Goal: Information Seeking & Learning: Learn about a topic

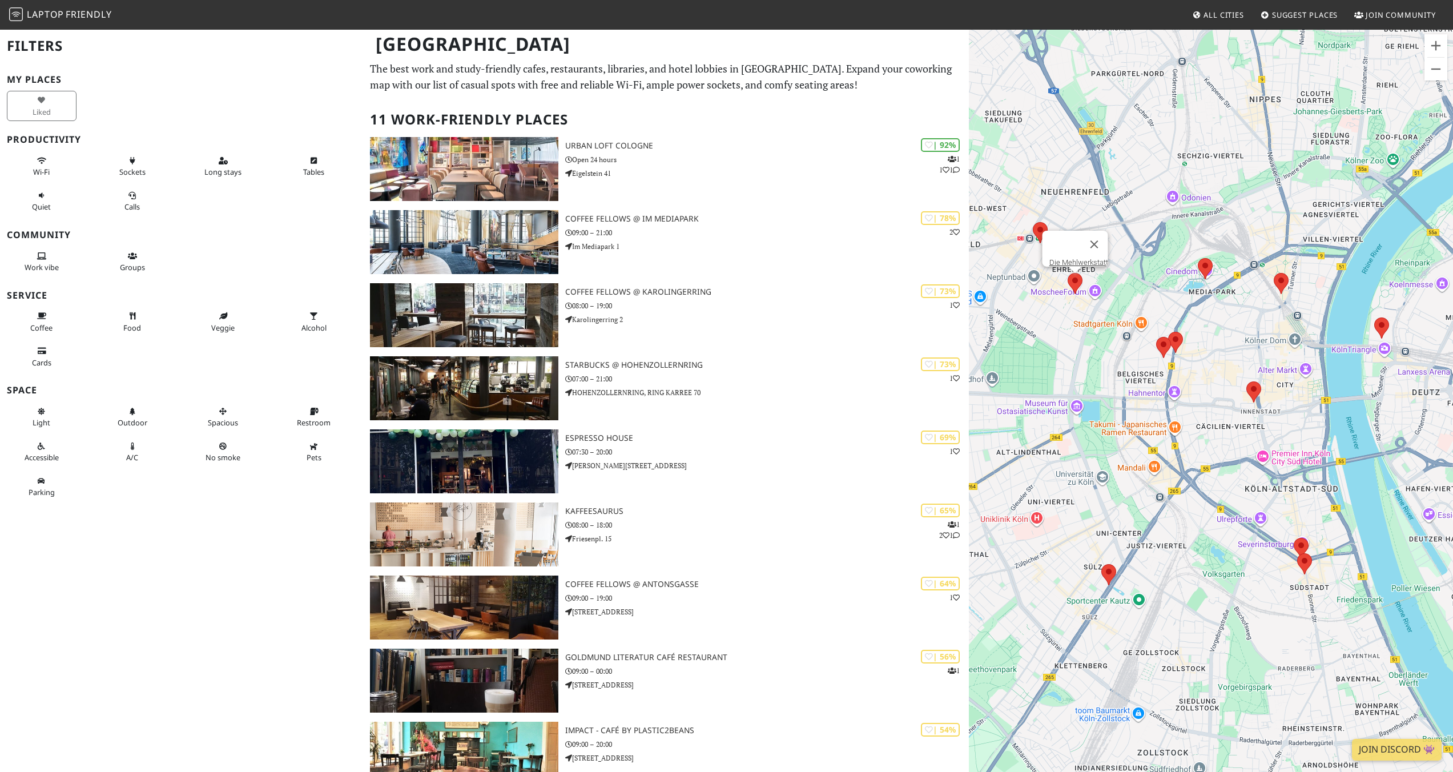
click at [1068, 273] on area at bounding box center [1068, 273] width 0 height 0
click at [1078, 258] on link "Die Mehlwerkstatt" at bounding box center [1078, 262] width 59 height 9
click at [1156, 337] on area at bounding box center [1156, 337] width 0 height 0
click at [1160, 322] on link "Kaffeesaurus" at bounding box center [1166, 326] width 43 height 9
click at [1168, 332] on area at bounding box center [1168, 332] width 0 height 0
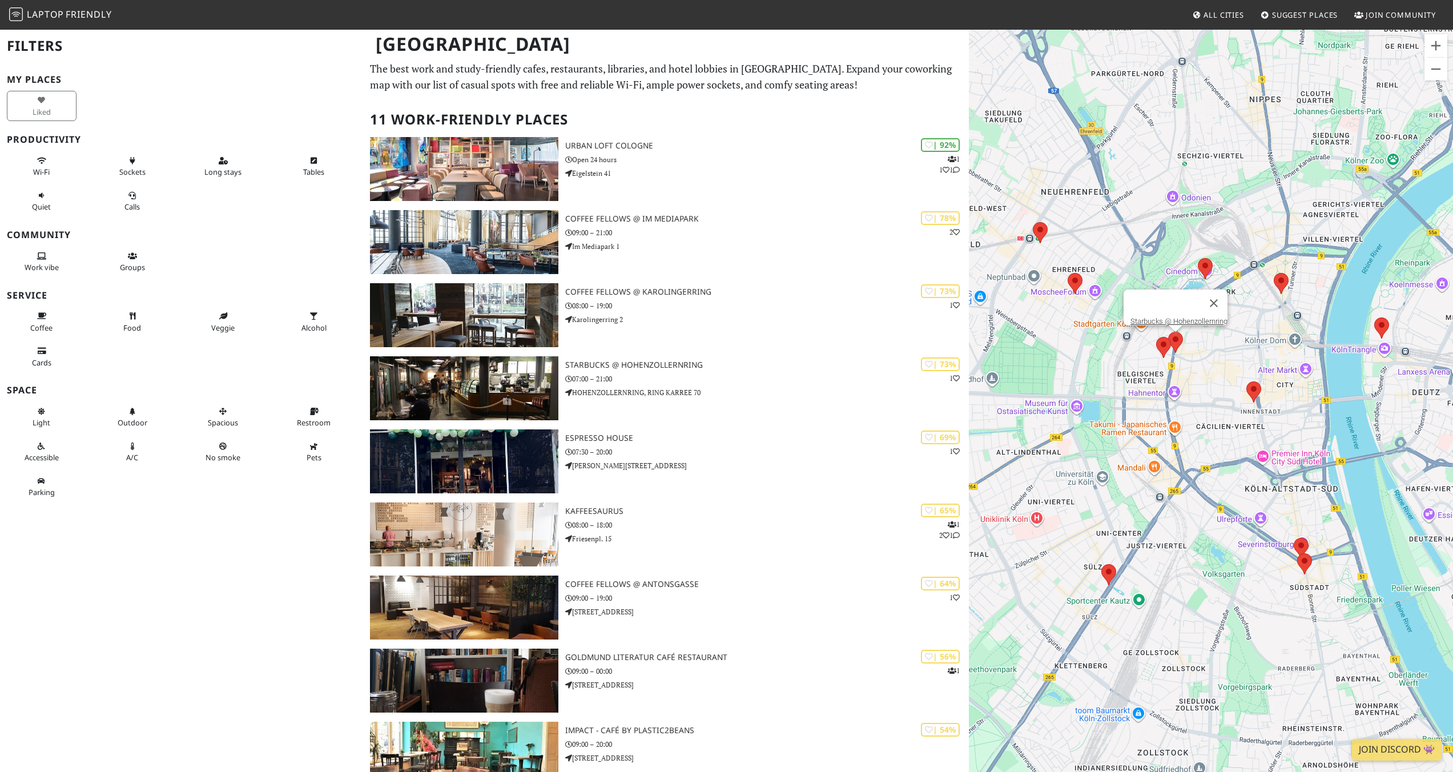
click at [1211, 352] on div "Starbucks @ Hohenzollernring" at bounding box center [1211, 415] width 484 height 772
click at [1198, 258] on area at bounding box center [1198, 258] width 0 height 0
click at [1210, 243] on link "Coffee Fellows @ Im Mediapark" at bounding box center [1208, 247] width 102 height 9
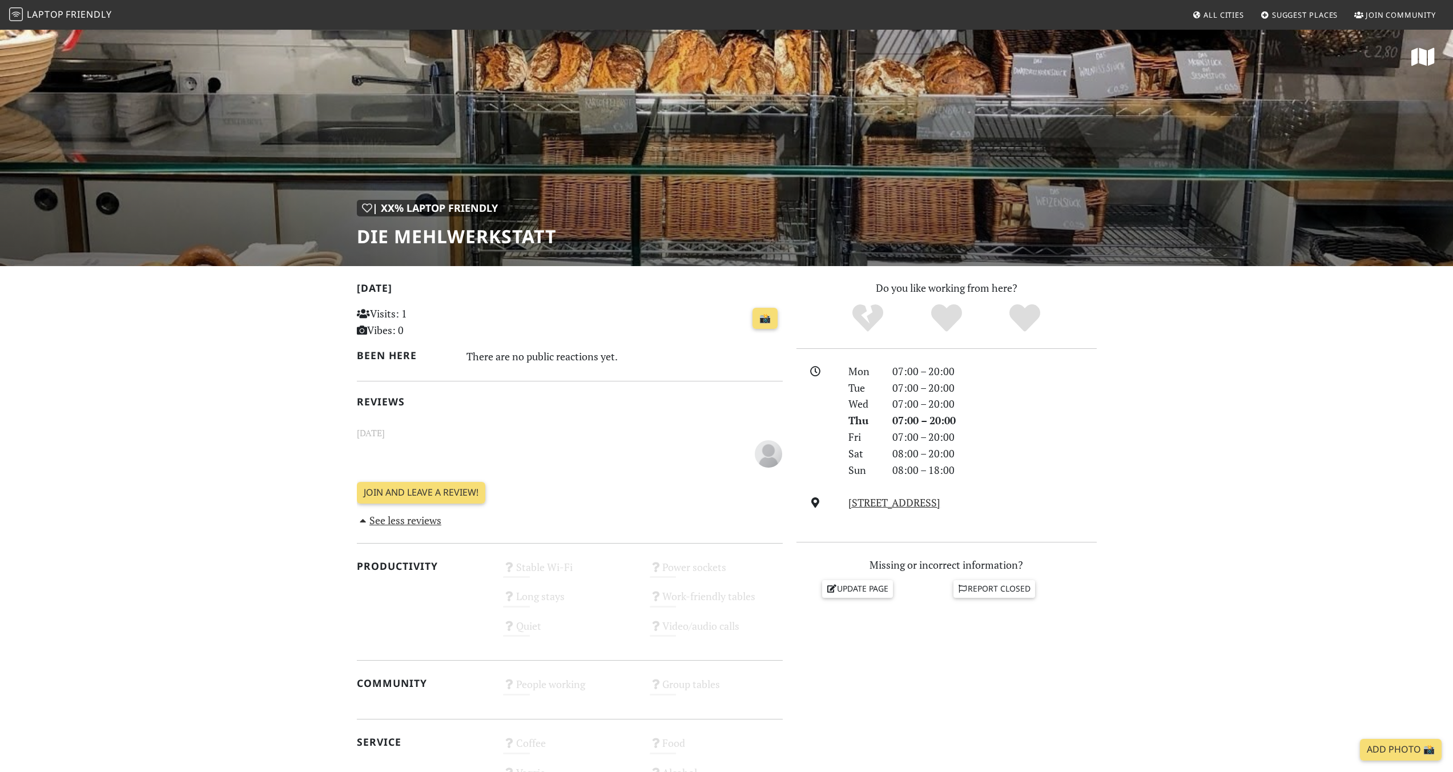
click at [429, 232] on h1 "Die Mehlwerkstatt" at bounding box center [456, 237] width 199 height 22
copy div "Die Mehlwerkstatt"
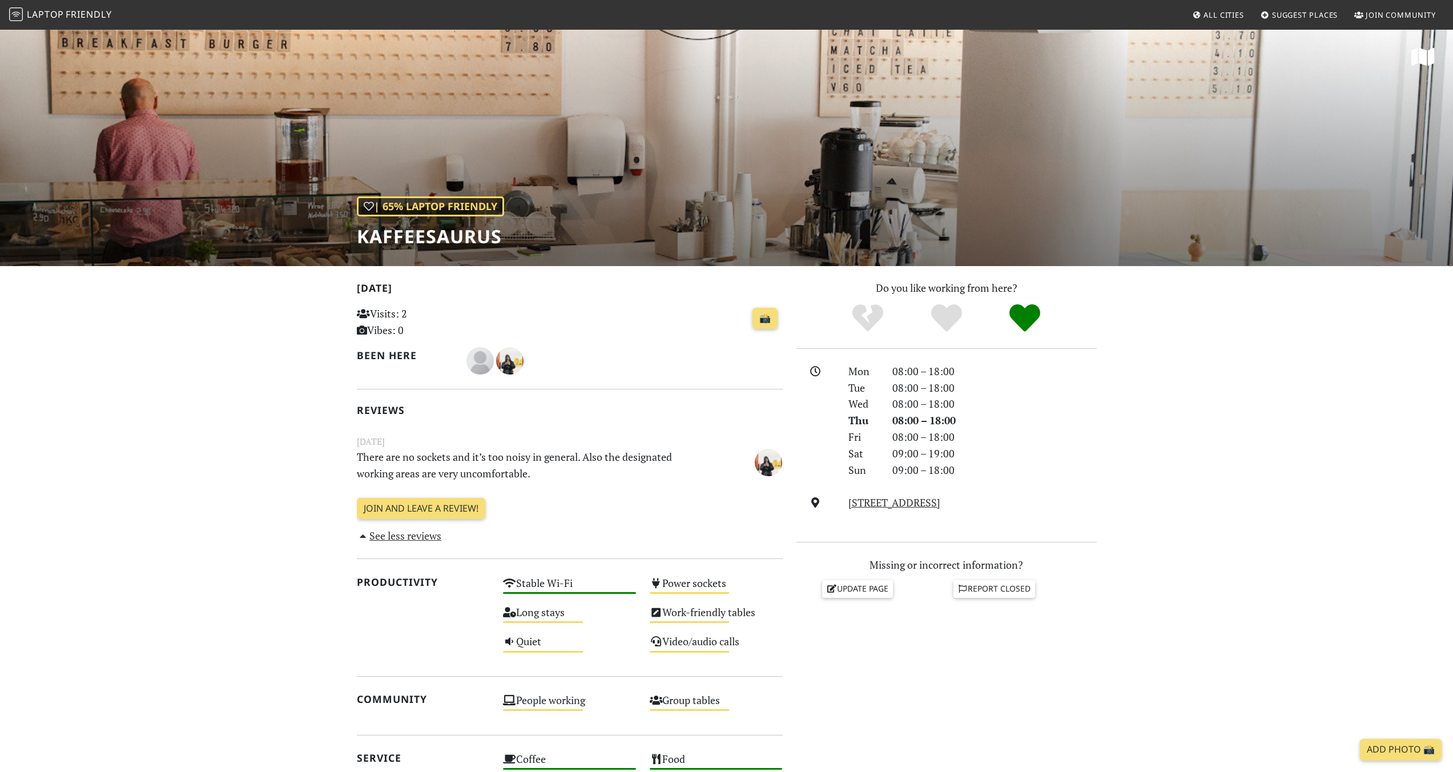
click at [428, 238] on h1 "Kaffeesaurus" at bounding box center [430, 237] width 147 height 22
click at [427, 237] on h1 "Kaffeesaurus" at bounding box center [430, 237] width 147 height 22
click at [428, 236] on h1 "Kaffeesaurus" at bounding box center [430, 237] width 147 height 22
click at [452, 236] on h1 "Kaffeesaurus" at bounding box center [430, 237] width 147 height 22
click at [453, 235] on h1 "Kaffeesaurus" at bounding box center [430, 237] width 147 height 22
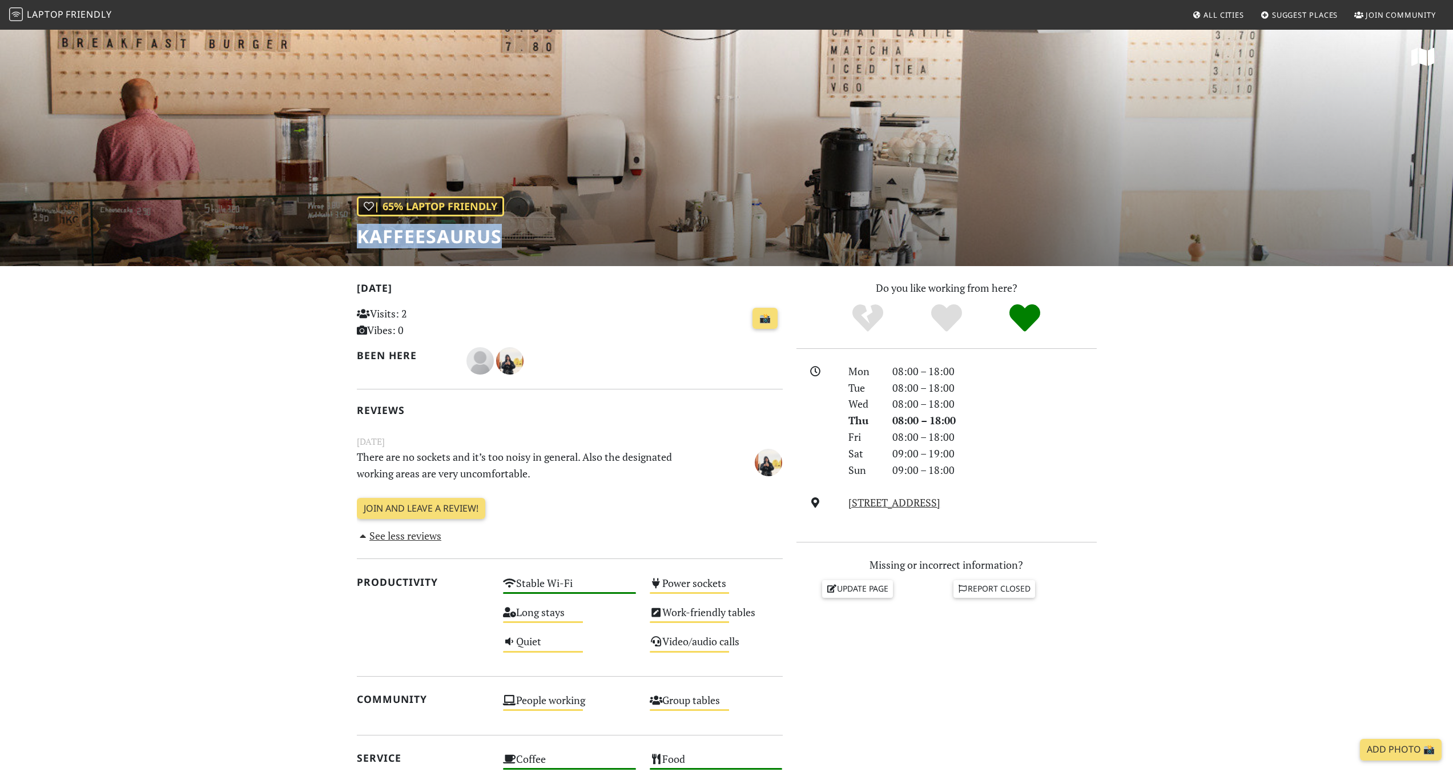
copy h1 "Kaffeesaurus"
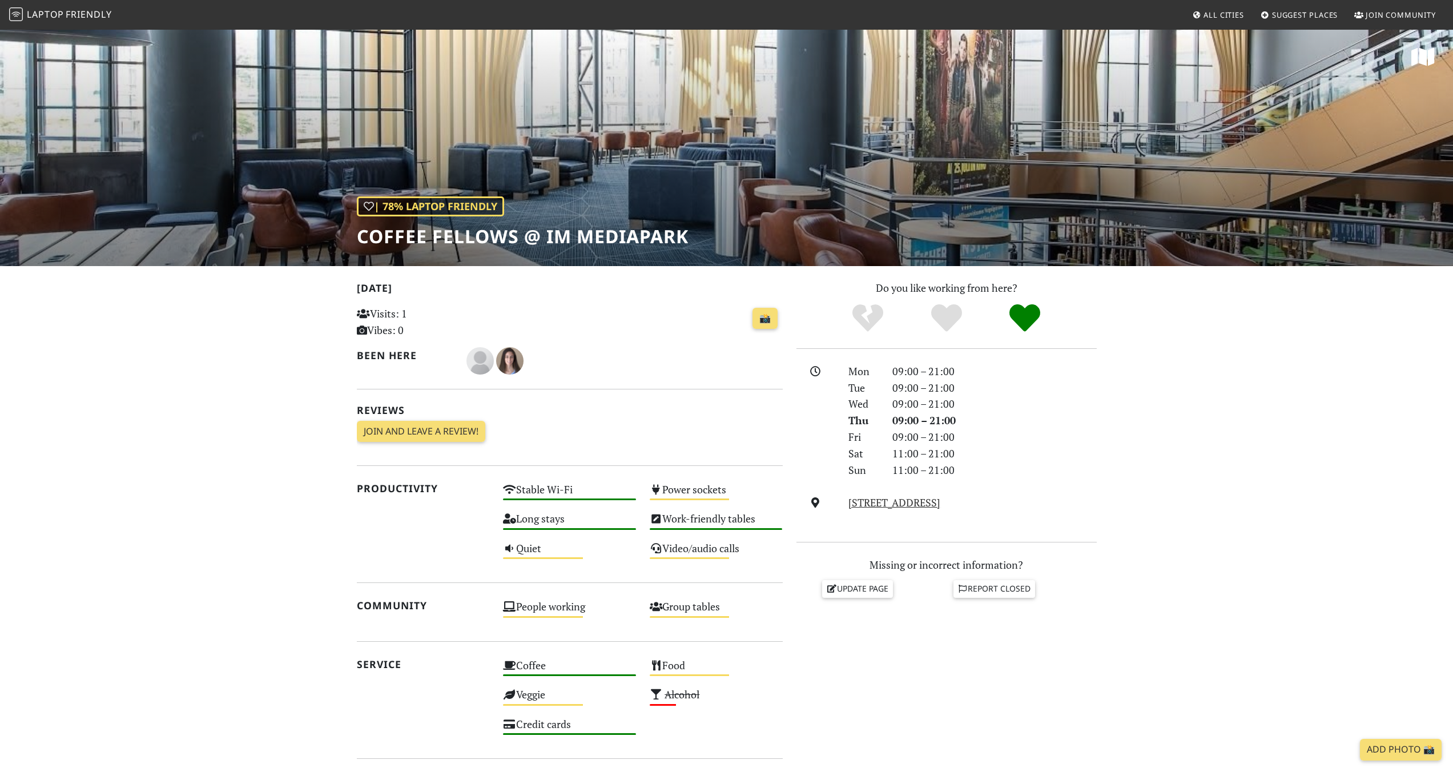
click at [498, 226] on h1 "Coffee Fellows @ Im Mediapark" at bounding box center [523, 237] width 332 height 22
copy div "Coffee Fellows @ Im Mediapark"
